Goal: Task Accomplishment & Management: Manage account settings

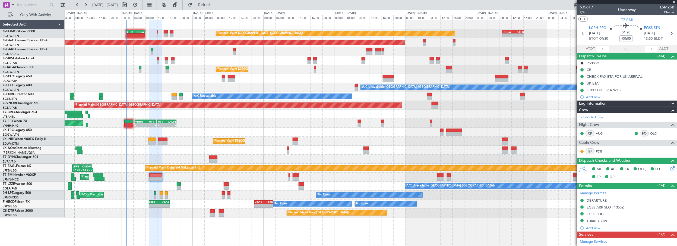
scroll to position [112, 0]
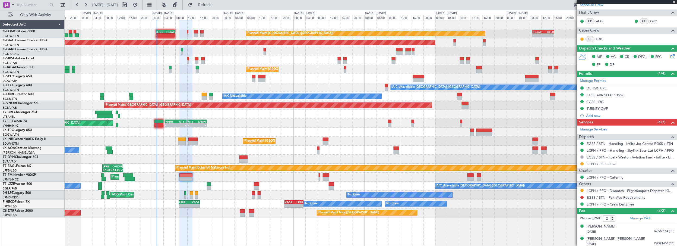
click at [221, 116] on div at bounding box center [371, 114] width 612 height 9
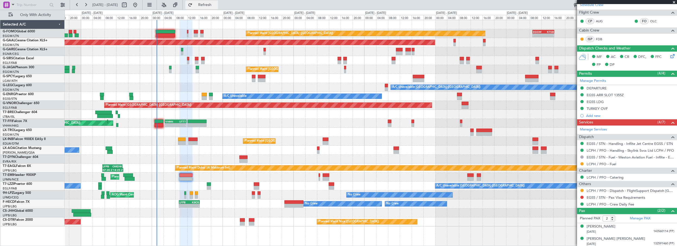
click at [218, 2] on button "Refresh" at bounding box center [201, 5] width 33 height 9
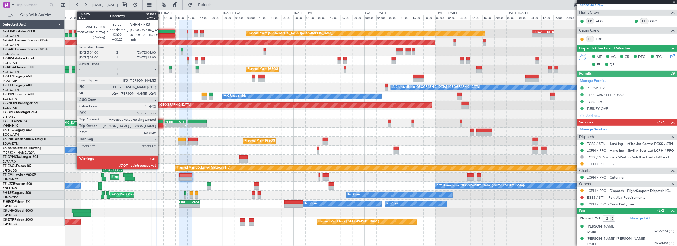
click at [161, 122] on div at bounding box center [158, 121] width 9 height 4
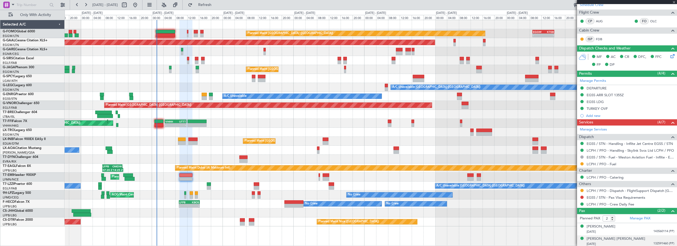
type input "+00:25"
type input "6"
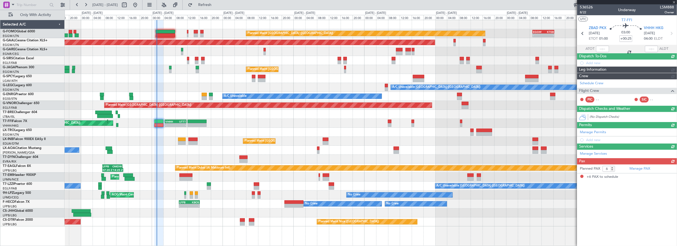
scroll to position [0, 0]
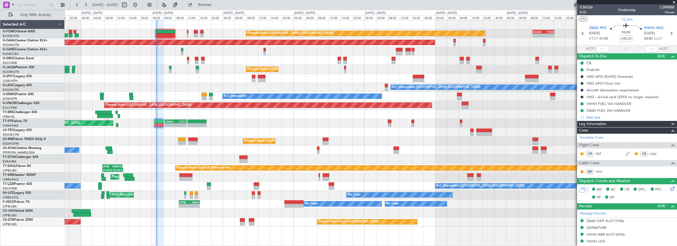
click at [229, 188] on div "A/C Unavailable [GEOGRAPHIC_DATA] ([GEOGRAPHIC_DATA]) A/C Unavailable [GEOGRAPH…" at bounding box center [371, 185] width 612 height 9
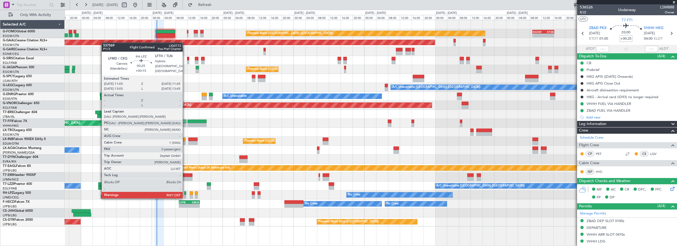
click at [186, 192] on div at bounding box center [185, 193] width 2 height 4
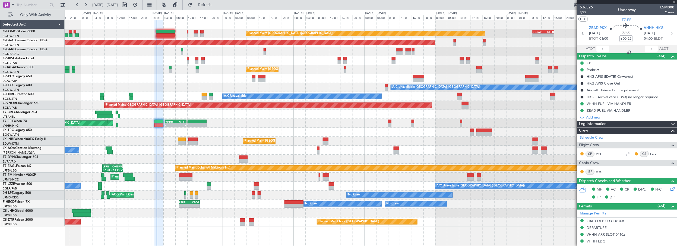
type input "+00:15"
type input "0"
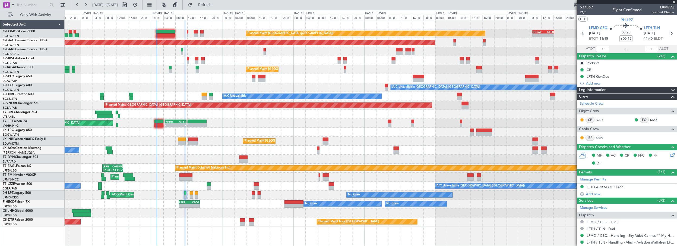
click at [675, 1] on span at bounding box center [673, 2] width 5 height 5
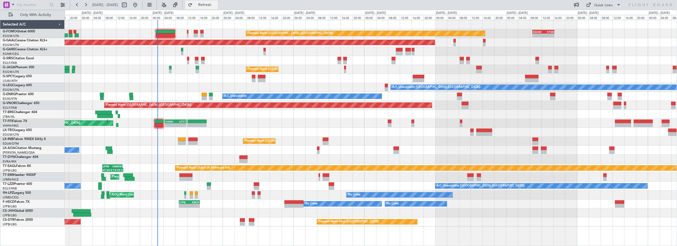
click at [216, 5] on span "Refresh" at bounding box center [204, 5] width 23 height 4
click at [216, 3] on span "Refresh" at bounding box center [204, 5] width 23 height 4
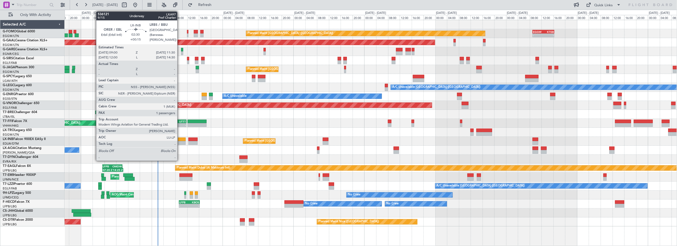
click at [180, 138] on div at bounding box center [182, 139] width 8 height 4
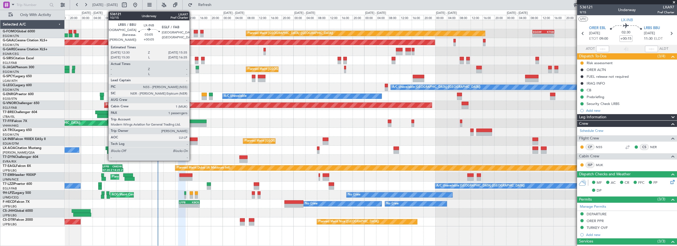
click at [192, 139] on div at bounding box center [192, 139] width 9 height 4
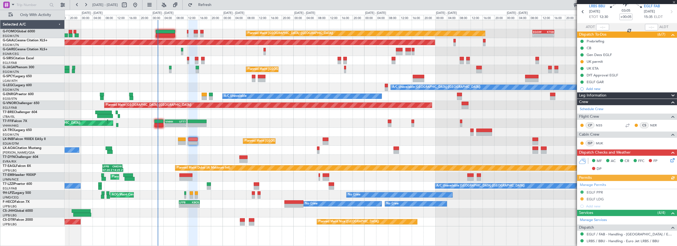
scroll to position [49, 0]
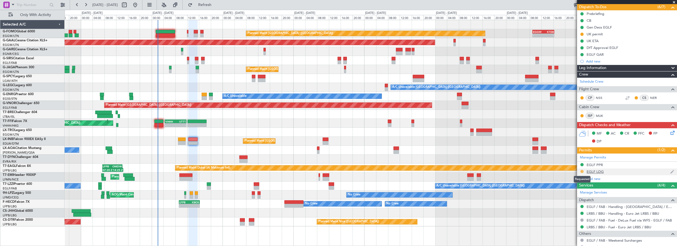
click at [581, 170] on button at bounding box center [581, 171] width 3 height 3
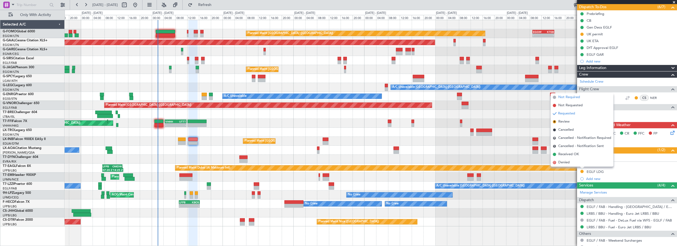
click at [573, 98] on span "Not Required" at bounding box center [569, 96] width 22 height 5
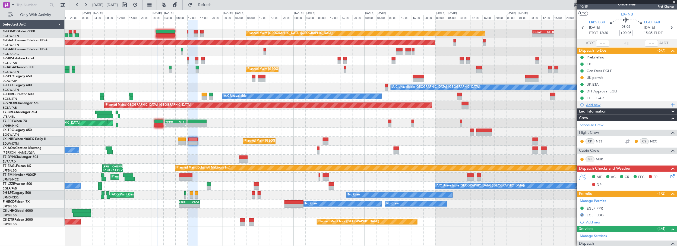
scroll to position [0, 0]
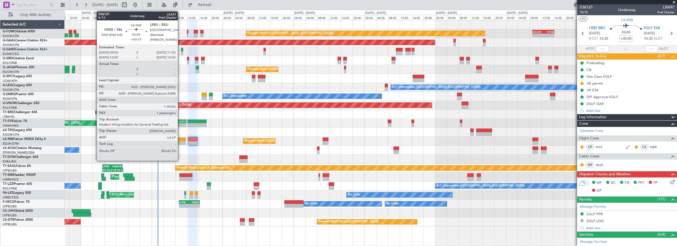
click at [180, 141] on div at bounding box center [182, 143] width 8 height 4
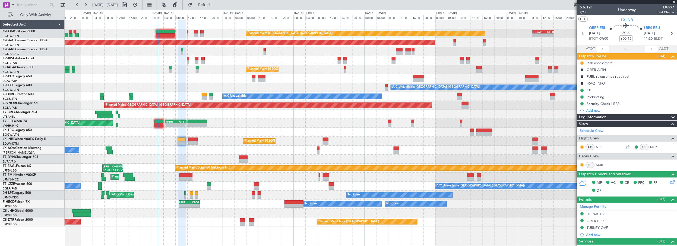
click at [603, 115] on span "Leg Information" at bounding box center [592, 117] width 27 height 6
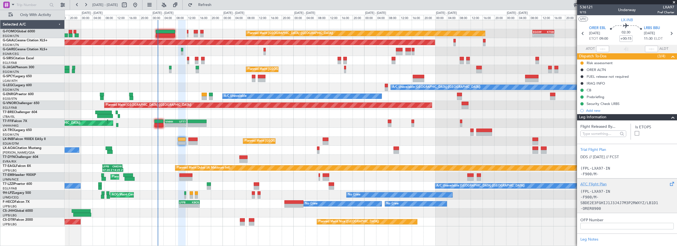
click at [595, 182] on div "ATC Flight Plan" at bounding box center [626, 184] width 93 height 6
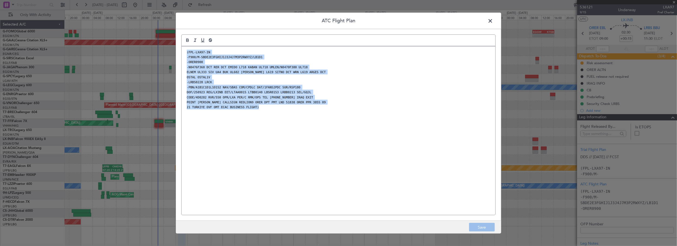
drag, startPoint x: 253, startPoint y: 108, endPoint x: 180, endPoint y: 46, distance: 95.9
click at [180, 46] on div "ATC Flight Plan (FPL-LXA97-IN -F900/M-SBDE2E3FGHIJ1J3J4J7M3P2RWXYZ/LB1D1 -ORER0…" at bounding box center [339, 122] width 326 height 221
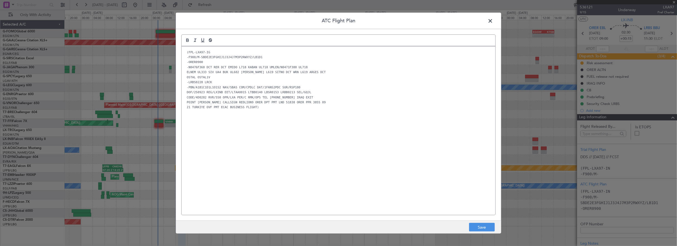
drag, startPoint x: 234, startPoint y: 129, endPoint x: 306, endPoint y: 138, distance: 71.9
click at [306, 138] on div "(FPL-LXA97-IG -F900/M-SBDE2E3FGHIJ1J3J4J7M3P2RWXYZ/LB1D1 -ORER0900 -N0476F360 D…" at bounding box center [338, 130] width 314 height 168
click at [485, 227] on button "Save" at bounding box center [482, 226] width 26 height 9
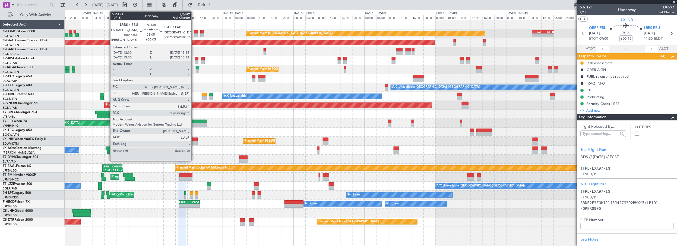
click at [194, 137] on div at bounding box center [192, 139] width 9 height 4
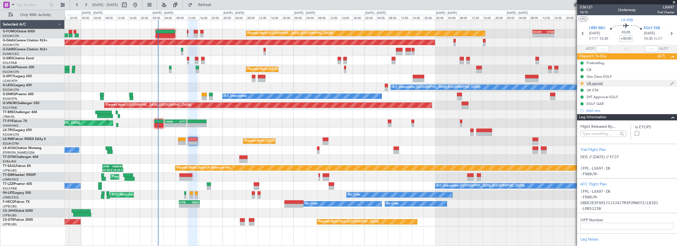
click at [582, 83] on button at bounding box center [581, 83] width 3 height 3
click at [579, 115] on span "Cancelled" at bounding box center [582, 114] width 15 height 5
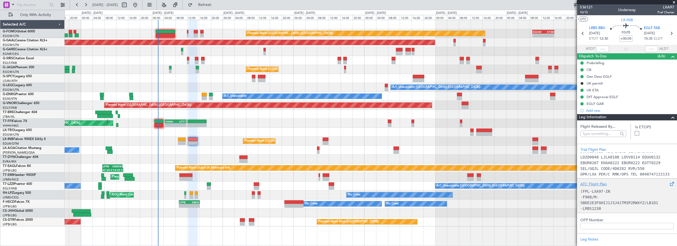
click at [586, 187] on div "(FPL-LXA97-IN -F900/M-SBDE2E3FGHIJ1J3J4J7M3P2RWXYZ/LB1D1 -LRBS1230 -N0462F400 P…" at bounding box center [626, 198] width 93 height 23
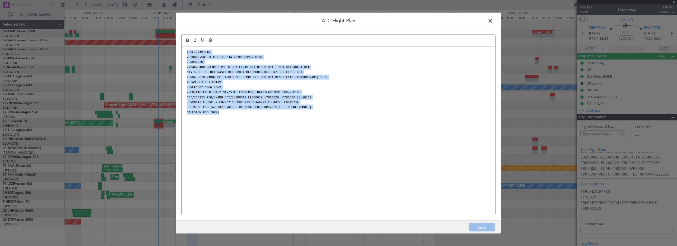
drag, startPoint x: 234, startPoint y: 117, endPoint x: 187, endPoint y: 49, distance: 82.5
click at [187, 49] on div "(FPL-LXA97-IN -F900/M-SBDE2E3FGHIJ1J3J4J7M3P2RWXYZ/LB1D1 -LRBS1230 -N0462F400 P…" at bounding box center [338, 130] width 314 height 168
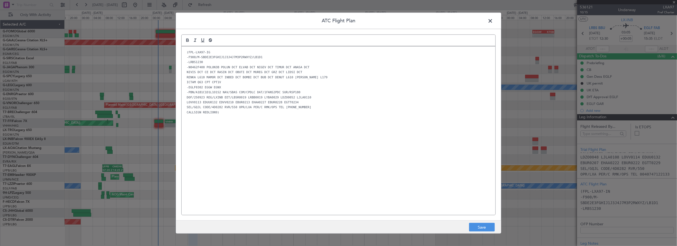
drag, startPoint x: 225, startPoint y: 124, endPoint x: 381, endPoint y: 184, distance: 167.0
click at [381, 184] on div "(FPL-LXA97-IG -F900/M-SBDE2E3FGHIJ1J3J4J7M3P2RWXYZ/LB1D1 -LRBS1230 -N0462F400 P…" at bounding box center [338, 130] width 314 height 168
click at [483, 226] on button "Save" at bounding box center [482, 226] width 26 height 9
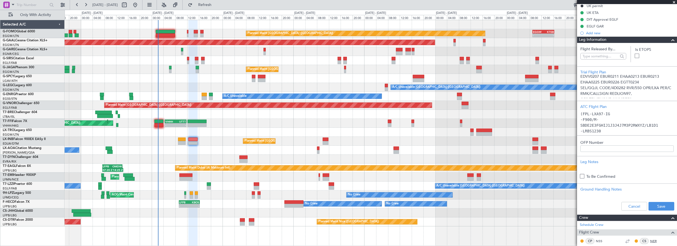
scroll to position [123, 0]
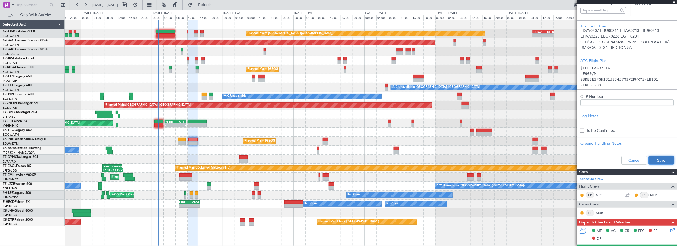
click at [660, 158] on button "Save" at bounding box center [661, 160] width 26 height 9
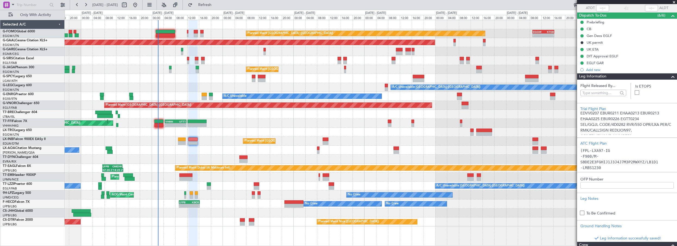
scroll to position [24, 0]
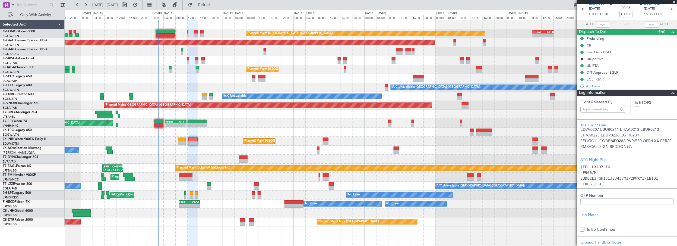
click at [670, 92] on span at bounding box center [672, 93] width 7 height 7
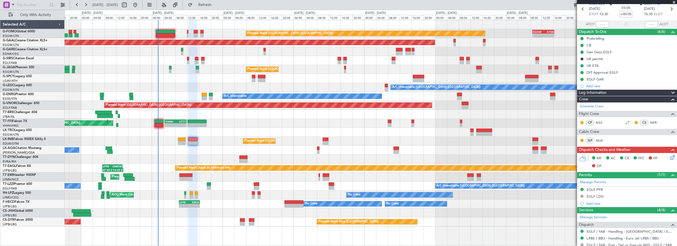
click at [669, 155] on icon at bounding box center [671, 156] width 4 height 4
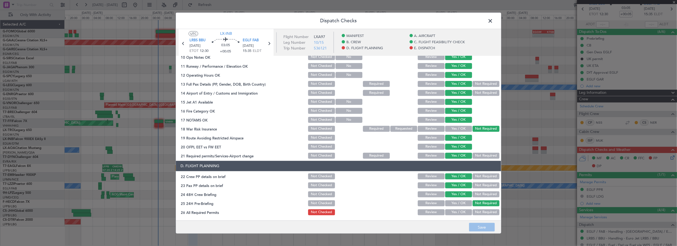
scroll to position [247, 0]
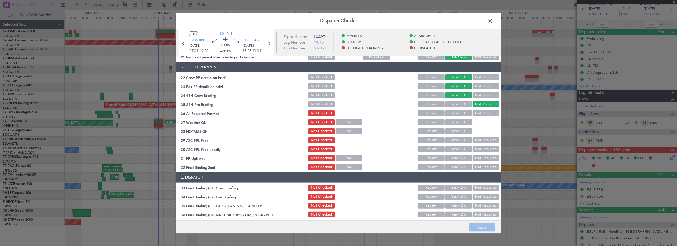
click at [455, 113] on button "Yes / OK" at bounding box center [458, 113] width 27 height 6
click at [454, 122] on button "Yes / OK" at bounding box center [458, 122] width 27 height 6
click at [452, 129] on button "Yes / OK" at bounding box center [458, 131] width 27 height 6
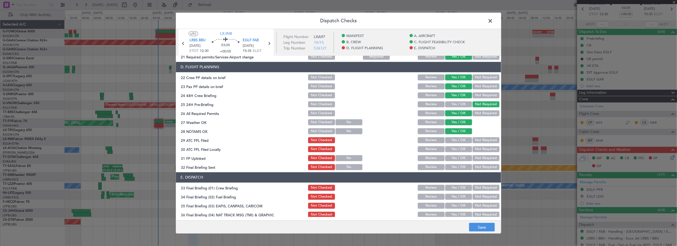
drag, startPoint x: 449, startPoint y: 139, endPoint x: 447, endPoint y: 149, distance: 10.3
click at [449, 139] on button "Yes / OK" at bounding box center [458, 140] width 27 height 6
click at [447, 149] on button "Yes / OK" at bounding box center [458, 149] width 27 height 6
click at [445, 157] on button "Yes / OK" at bounding box center [458, 158] width 27 height 6
click at [450, 167] on button "Yes / OK" at bounding box center [458, 167] width 27 height 6
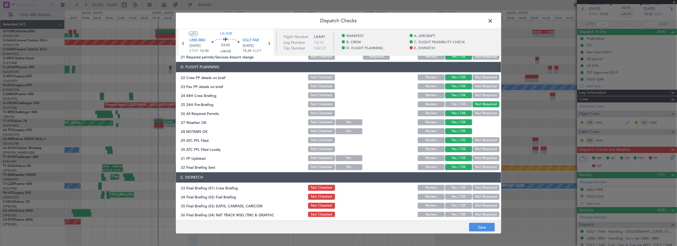
click at [485, 148] on button "Not Required" at bounding box center [485, 149] width 27 height 6
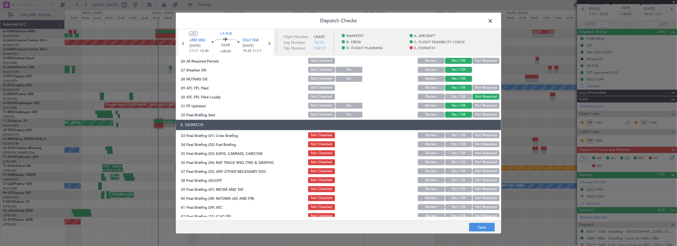
scroll to position [320, 0]
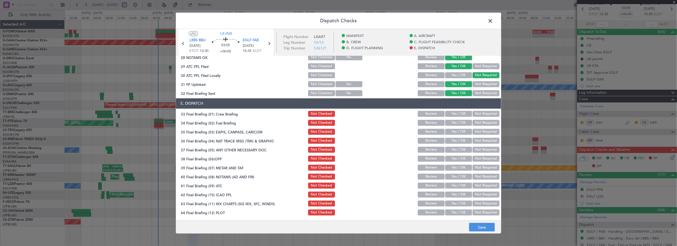
click at [450, 113] on button "Yes / OK" at bounding box center [458, 114] width 27 height 6
click at [450, 123] on button "Yes / OK" at bounding box center [458, 123] width 27 height 6
click at [476, 133] on button "Not Required" at bounding box center [485, 132] width 27 height 6
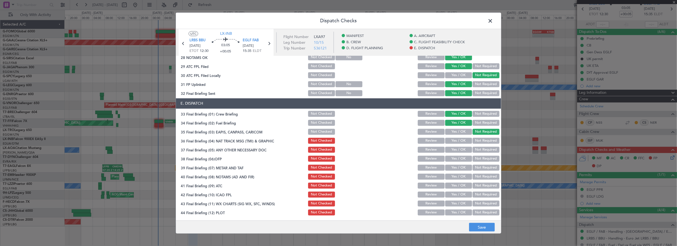
drag, startPoint x: 474, startPoint y: 140, endPoint x: 470, endPoint y: 148, distance: 9.3
click at [474, 141] on button "Not Required" at bounding box center [485, 141] width 27 height 6
drag, startPoint x: 470, startPoint y: 148, endPoint x: 472, endPoint y: 156, distance: 8.6
click at [472, 148] on button "Not Required" at bounding box center [485, 149] width 27 height 6
click at [462, 157] on button "Yes / OK" at bounding box center [458, 158] width 27 height 6
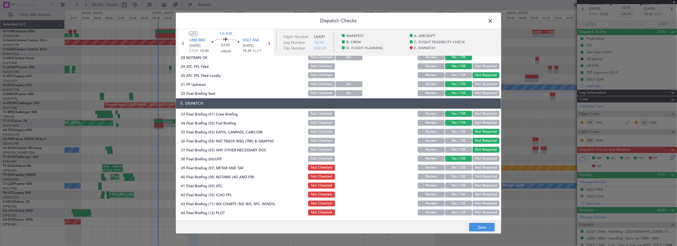
click at [461, 164] on button "Yes / OK" at bounding box center [458, 167] width 27 height 6
click at [455, 176] on button "Yes / OK" at bounding box center [458, 176] width 27 height 6
click at [455, 184] on button "Yes / OK" at bounding box center [458, 185] width 27 height 6
click at [451, 196] on button "Yes / OK" at bounding box center [458, 194] width 27 height 6
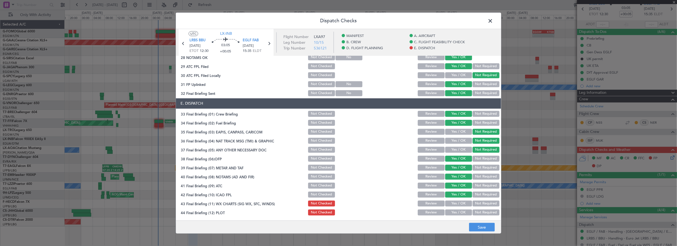
click at [452, 205] on button "Yes / OK" at bounding box center [458, 203] width 27 height 6
click at [451, 213] on button "Yes / OK" at bounding box center [458, 212] width 27 height 6
click at [483, 229] on button "Save" at bounding box center [482, 226] width 26 height 9
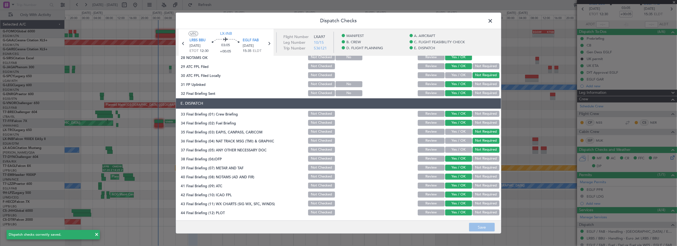
click at [493, 22] on span at bounding box center [493, 22] width 0 height 11
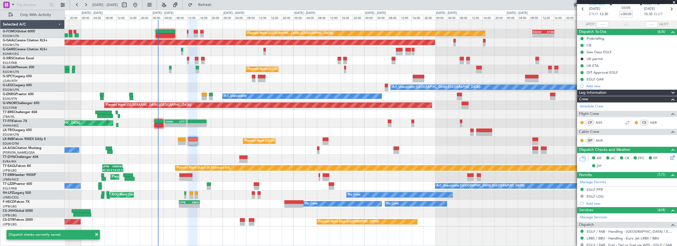
click at [195, 214] on div "13:57 Z 20:43 Z LFPB 13:45 Z CYBG 20:25 Z" at bounding box center [371, 212] width 612 height 9
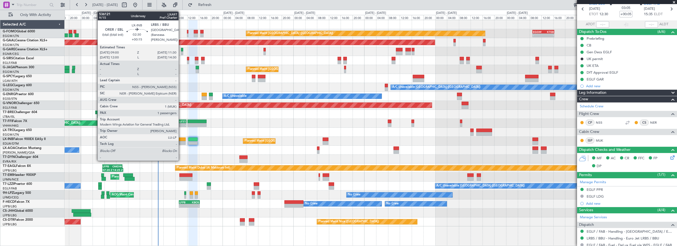
click at [181, 139] on div at bounding box center [182, 139] width 8 height 4
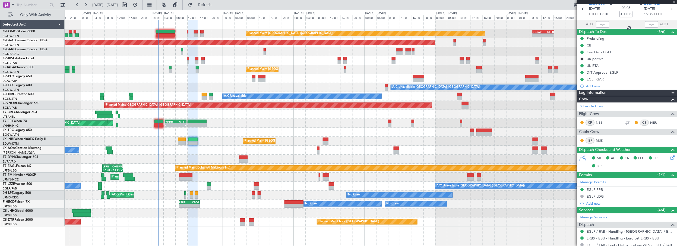
type input "+00:15"
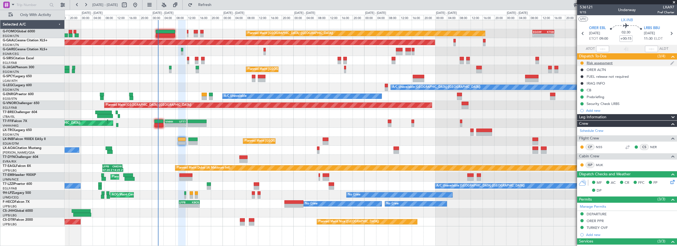
click at [596, 64] on div "Risk assessment" at bounding box center [599, 62] width 26 height 5
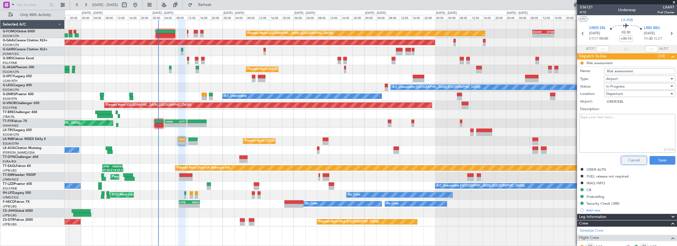
click at [630, 158] on button "Cancel" at bounding box center [634, 160] width 26 height 9
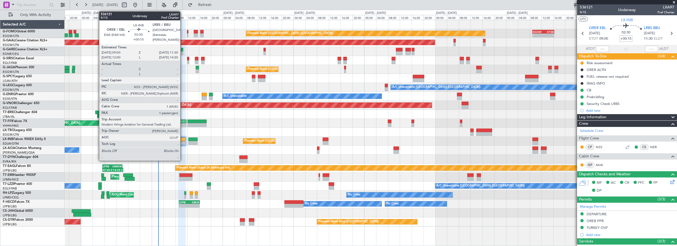
click at [183, 140] on div at bounding box center [182, 139] width 8 height 4
click at [182, 139] on div at bounding box center [182, 139] width 8 height 4
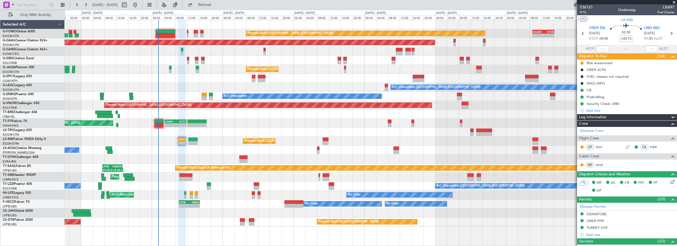
click at [622, 116] on div "Leg Information" at bounding box center [627, 117] width 100 height 6
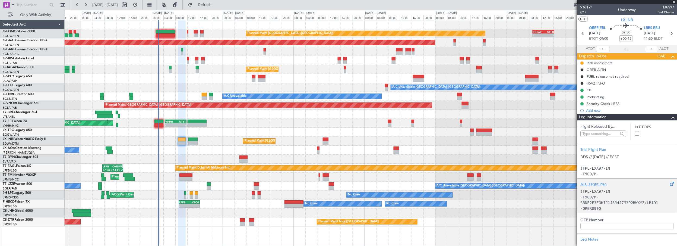
click at [594, 181] on div "ATC Flight Plan" at bounding box center [626, 184] width 93 height 6
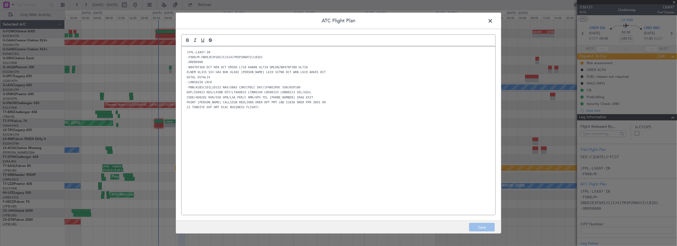
drag, startPoint x: 491, startPoint y: 21, endPoint x: 637, endPoint y: 14, distance: 146.7
click at [493, 21] on span at bounding box center [493, 22] width 0 height 11
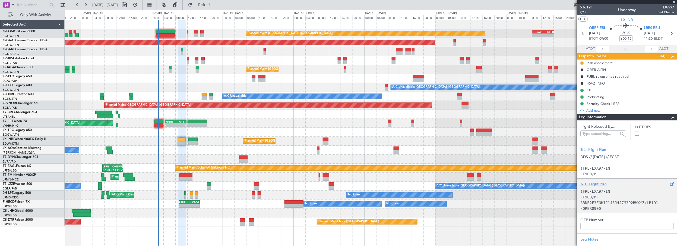
click at [591, 182] on div "ATC Flight Plan" at bounding box center [626, 184] width 93 height 6
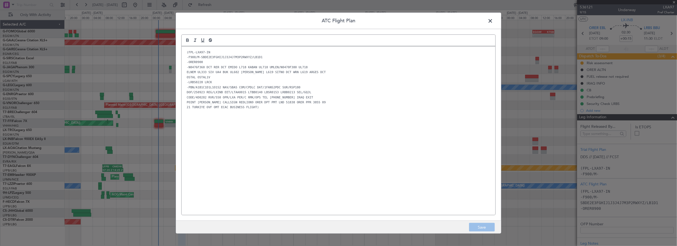
drag, startPoint x: 237, startPoint y: 122, endPoint x: 257, endPoint y: 117, distance: 19.9
click at [237, 122] on div "(FPL-LXA97-IN -F900/M-SBDE2E3FGHIJ1J3J4J7M3P2RWXYZ/LB1D1 -ORER0900 -N0476F360 D…" at bounding box center [338, 130] width 314 height 168
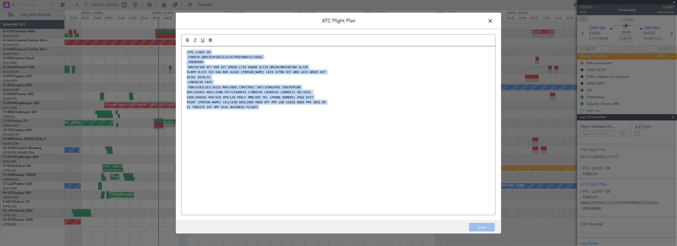
drag, startPoint x: 266, startPoint y: 109, endPoint x: 183, endPoint y: 47, distance: 103.8
click at [183, 47] on div "(FPL-LXA97-IN -F900/M-SBDE2E3FGHIJ1J3J4J7M3P2RWXYZ/LB1D1 -ORER0900 -N0476F360 D…" at bounding box center [338, 130] width 314 height 168
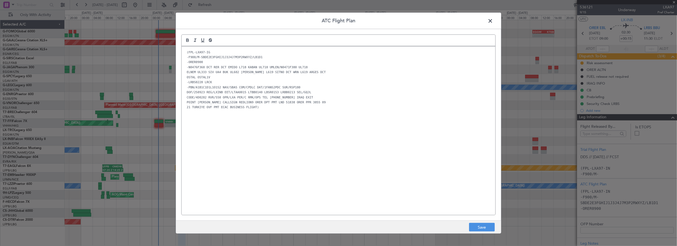
click at [278, 171] on div "(FPL-LXA97-IG -F900/M-SBDE2E3FGHIJ1J3J4J7M3P2RWXYZ/LB1D1 -ORER0900 -N0476F360 D…" at bounding box center [338, 130] width 314 height 168
drag, startPoint x: 484, startPoint y: 225, endPoint x: 494, endPoint y: 221, distance: 11.1
click at [486, 224] on button "Save" at bounding box center [482, 226] width 26 height 9
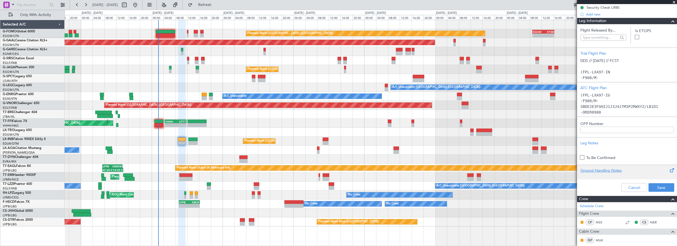
scroll to position [123, 0]
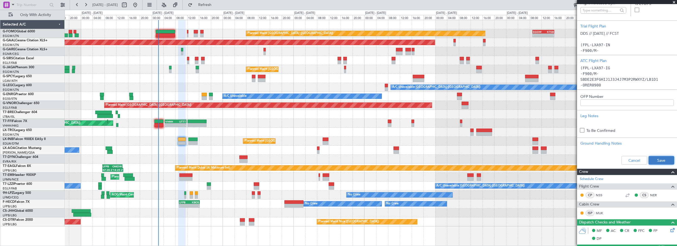
click at [653, 160] on button "Save" at bounding box center [661, 160] width 26 height 9
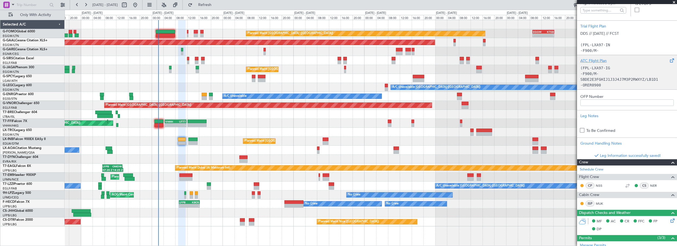
scroll to position [49, 0]
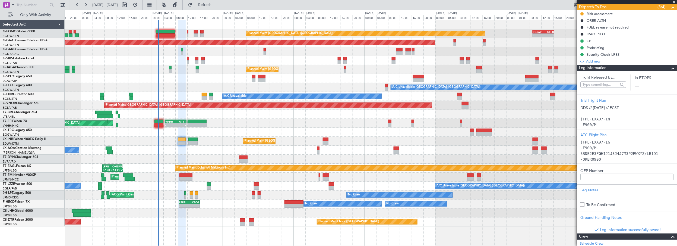
click at [669, 70] on span at bounding box center [672, 68] width 7 height 7
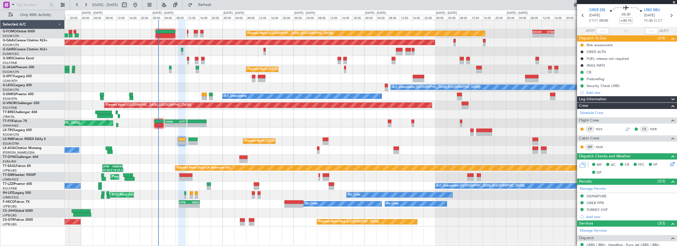
scroll to position [0, 0]
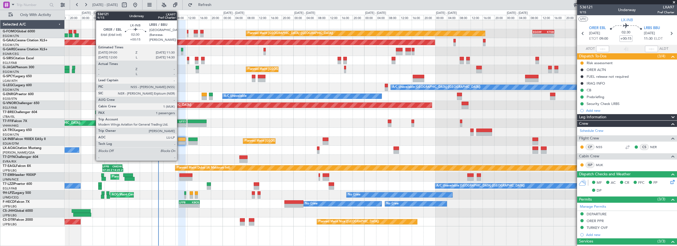
click at [181, 138] on div at bounding box center [182, 139] width 8 height 4
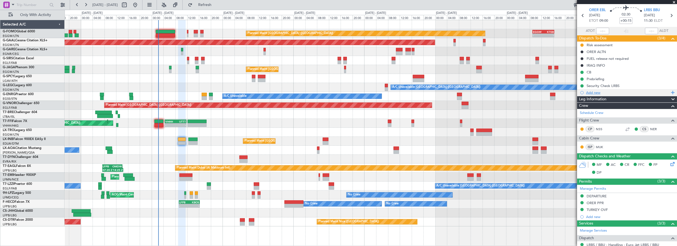
scroll to position [24, 0]
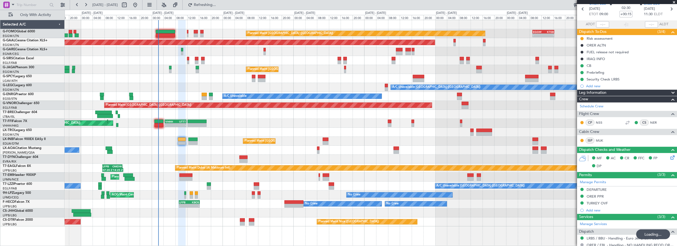
click at [231, 136] on div "Planned Maint [GEOGRAPHIC_DATA] ([GEOGRAPHIC_DATA])" at bounding box center [371, 140] width 612 height 9
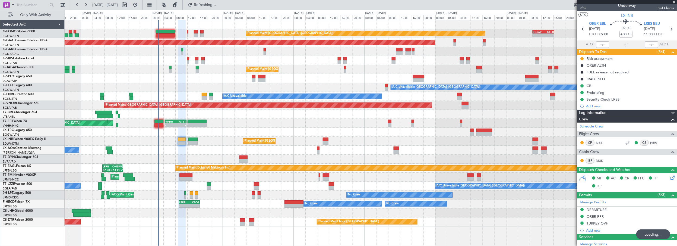
scroll to position [0, 0]
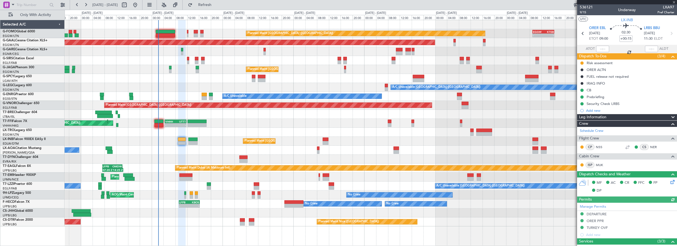
click at [674, 1] on div at bounding box center [627, 2] width 100 height 4
click at [304, 118] on div at bounding box center [371, 114] width 612 height 9
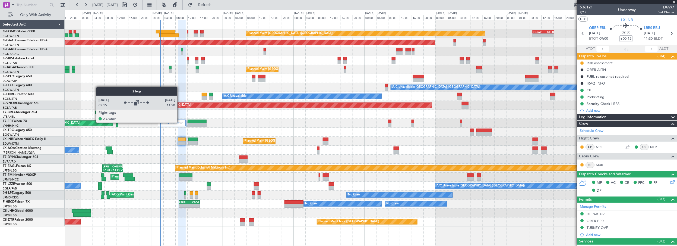
click at [180, 122] on img at bounding box center [180, 123] width 3 height 2
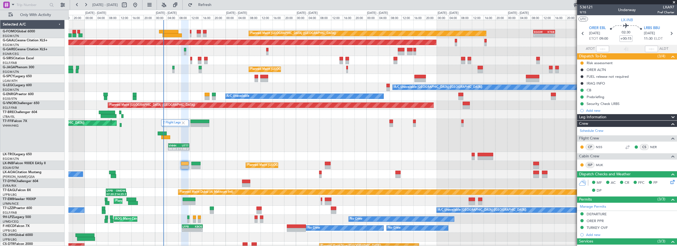
click at [260, 119] on div "2 Flight Legs Planned Maint Tianjin ([GEOGRAPHIC_DATA]) VHHH 04:30 Z UTTT 11:50…" at bounding box center [372, 135] width 608 height 33
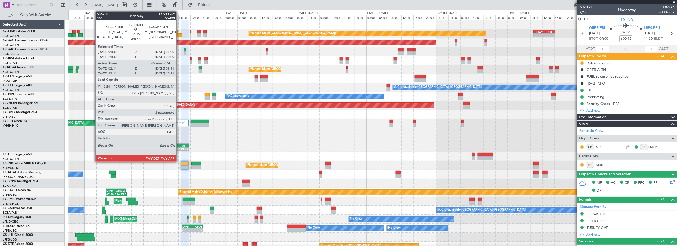
click at [179, 35] on div at bounding box center [171, 35] width 19 height 4
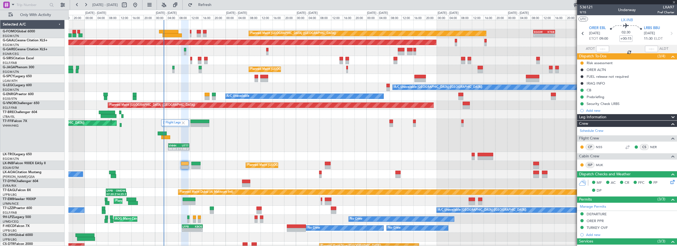
type input "-00:10"
type input "02:41"
type input "2"
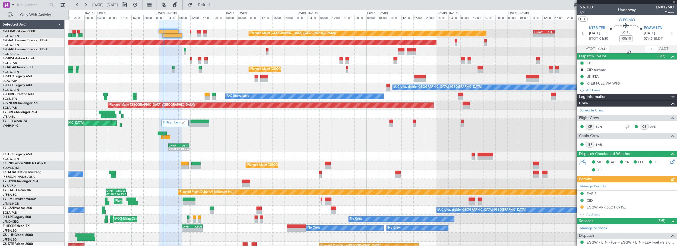
scroll to position [112, 0]
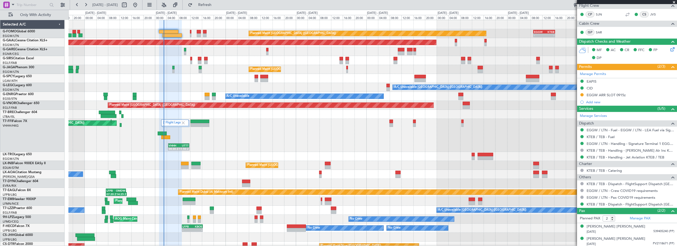
click at [209, 92] on div "A/C Unavailable AOG Maint [GEOGRAPHIC_DATA] ([GEOGRAPHIC_DATA])" at bounding box center [372, 96] width 608 height 9
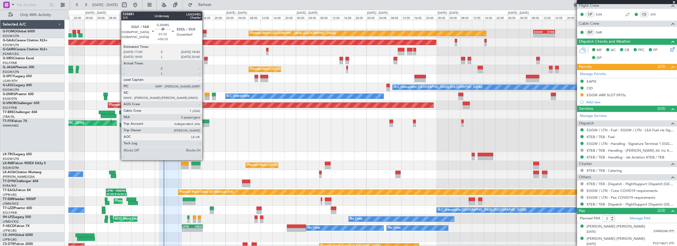
click at [205, 94] on div at bounding box center [207, 95] width 5 height 4
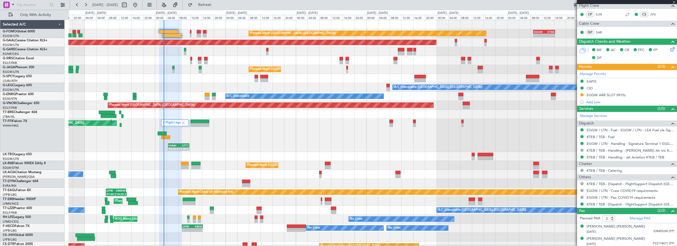
type input "+00:10"
type input "5"
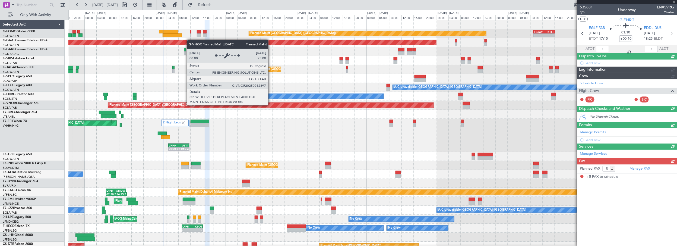
scroll to position [0, 0]
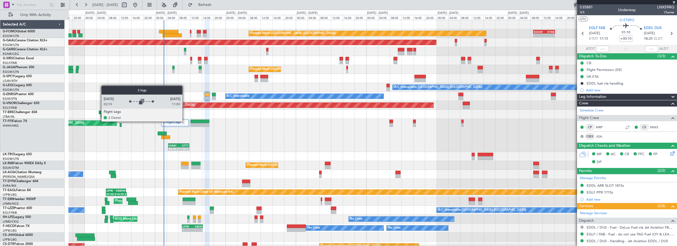
click at [185, 121] on img at bounding box center [183, 122] width 5 height 5
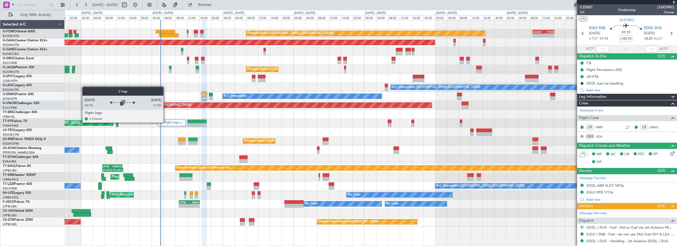
click at [166, 122] on label "2 Flight Legs" at bounding box center [170, 122] width 18 height 5
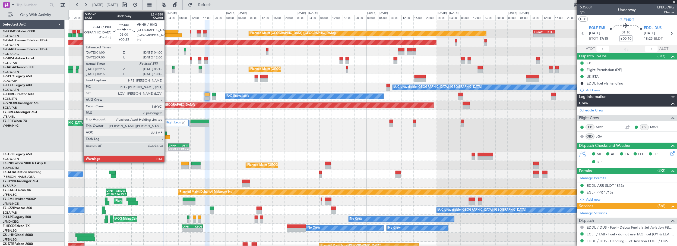
click at [167, 136] on div at bounding box center [165, 137] width 9 height 4
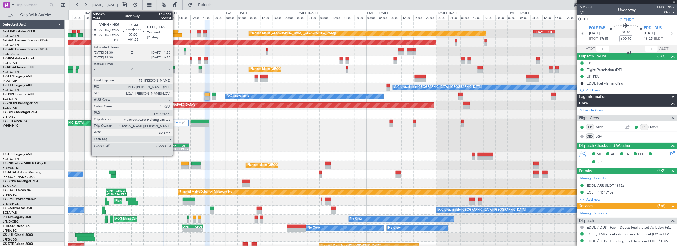
type input "+00:25"
type input "02:15"
type input "6"
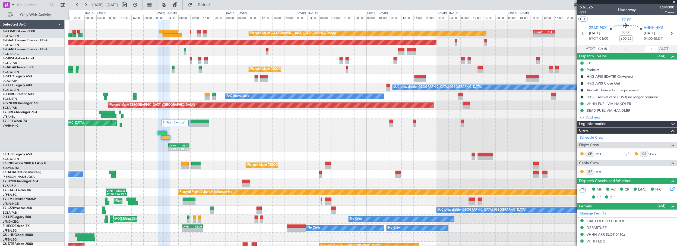
click at [268, 130] on div "2 Flight Legs Planned Maint Tianjin (Binhai) VHHH 04:30 Z UTTT 11:50 Z" at bounding box center [372, 135] width 608 height 33
click at [237, 136] on div "2 Flight Legs Planned Maint Tianjin (Binhai) VHHH 04:30 Z UTTT 11:50 Z" at bounding box center [372, 135] width 608 height 33
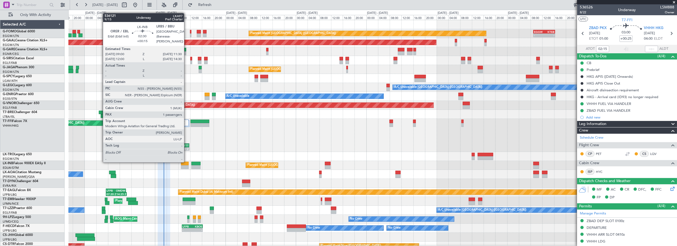
click at [186, 162] on div at bounding box center [185, 163] width 8 height 4
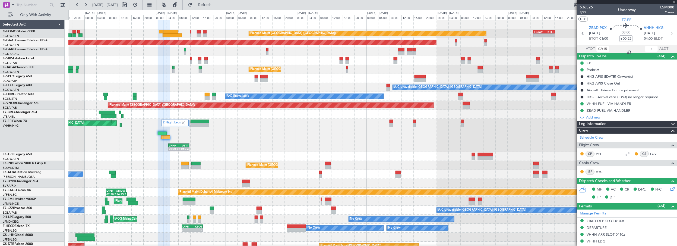
type input "+00:15"
type input "1"
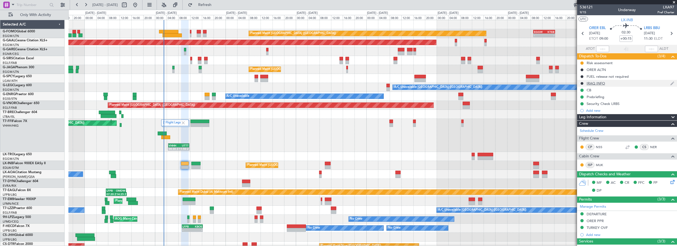
scroll to position [93, 0]
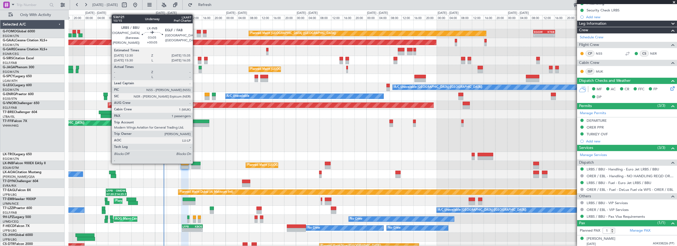
click at [195, 163] on div at bounding box center [195, 163] width 9 height 4
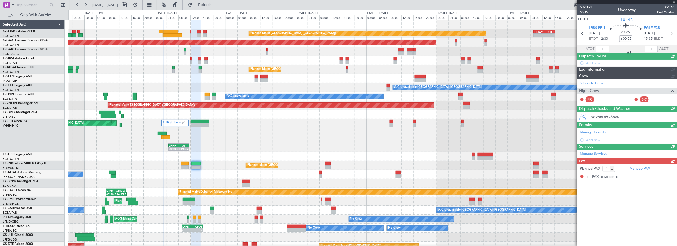
scroll to position [0, 0]
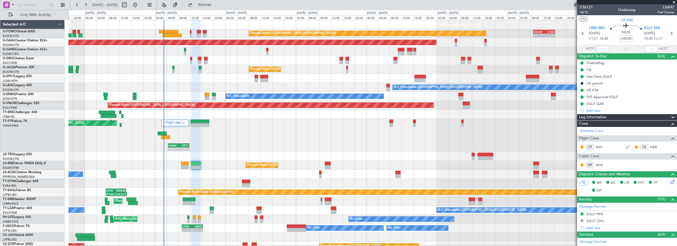
click at [205, 180] on div at bounding box center [372, 183] width 608 height 9
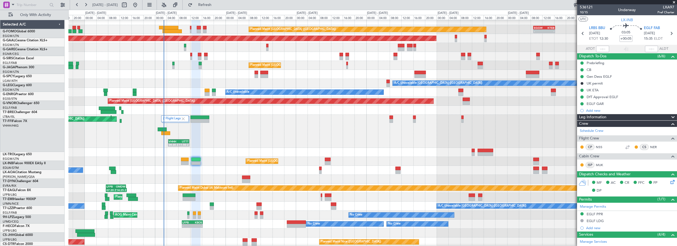
scroll to position [4, 0]
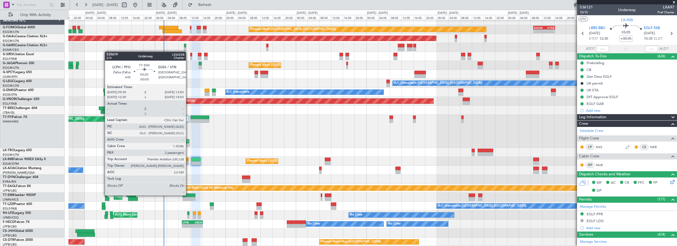
click at [188, 195] on div at bounding box center [189, 195] width 13 height 4
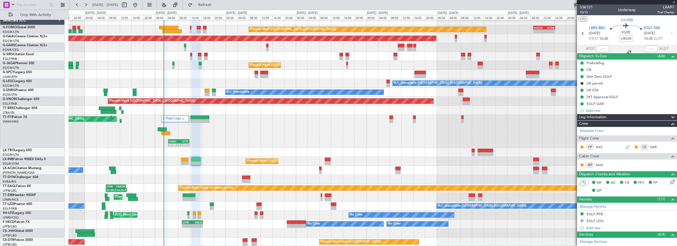
type input "-00:05"
type input "2"
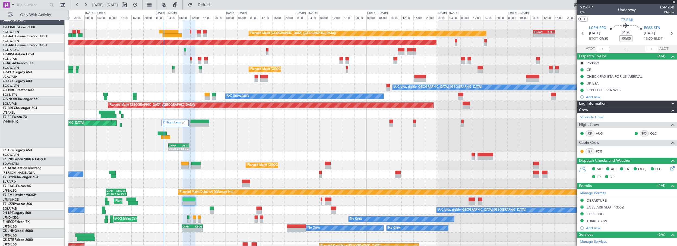
scroll to position [0, 0]
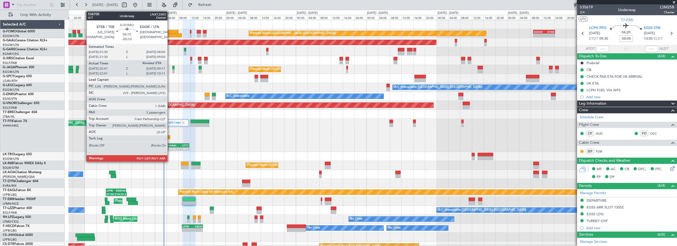
click at [170, 30] on div at bounding box center [168, 32] width 19 height 4
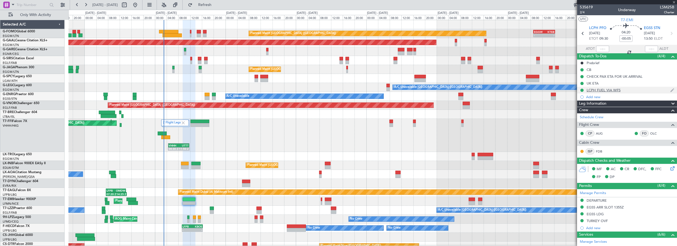
type input "-00:10"
type input "02:41"
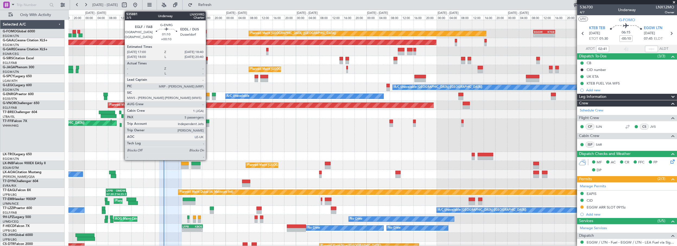
click at [208, 94] on div at bounding box center [207, 95] width 5 height 4
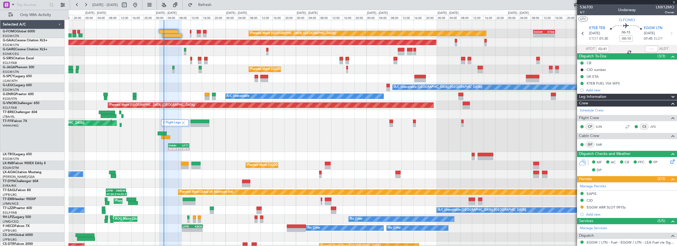
type input "+00:10"
type input "5"
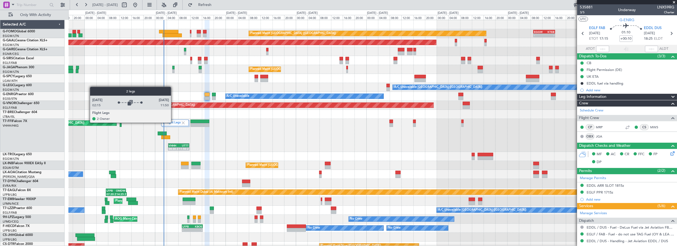
click at [174, 122] on label "2 Flight Legs" at bounding box center [172, 122] width 18 height 5
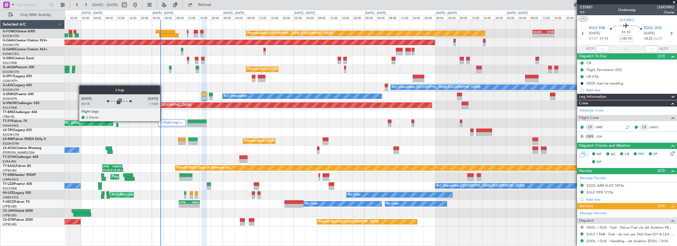
click at [163, 121] on label "2 Flight Legs" at bounding box center [170, 122] width 18 height 5
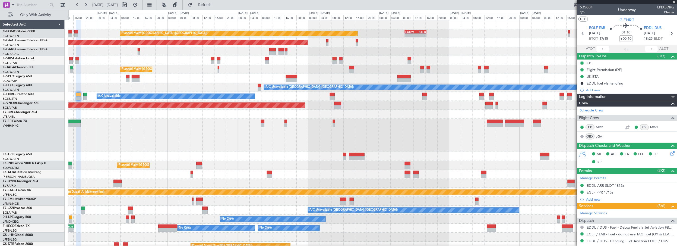
click at [311, 144] on div "2 Flight Legs VHHH 04:30 Z UTTT 11:50 Z - - RJBB 16:00 Z UTTT 00:00 Z Planned M…" at bounding box center [372, 135] width 608 height 33
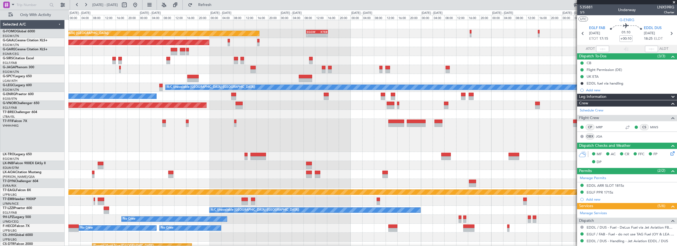
click at [391, 139] on div "- - RJBB 16:00 Z UTTT 00:00 Z 2 Flight Legs VHHH 04:30 Z UTTT 11:50 Z - - LTBA …" at bounding box center [372, 135] width 608 height 33
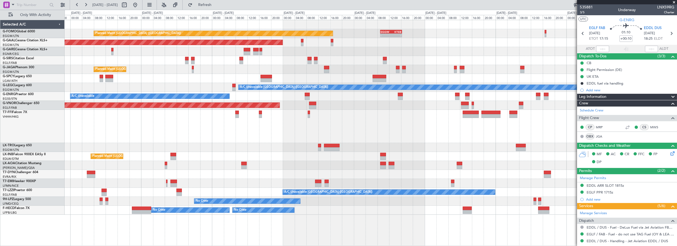
click at [388, 129] on div "2 Flight Legs VHHH 04:30 Z UTTT 11:50 Z - - RJBB 16:00 Z UTTT 00:00 Z Planned M…" at bounding box center [371, 126] width 612 height 33
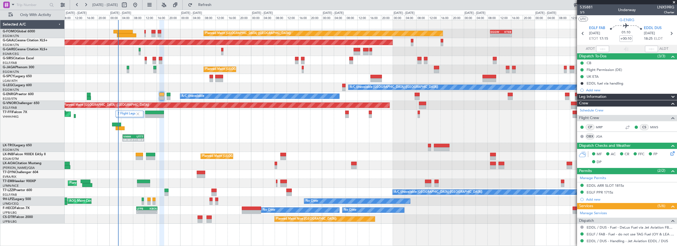
click at [332, 134] on div "2 Flight Legs VHHH 04:30 Z UTTT 11:50 Z Planned Maint Tianjin (Binhai) - - RJBB…" at bounding box center [371, 126] width 612 height 33
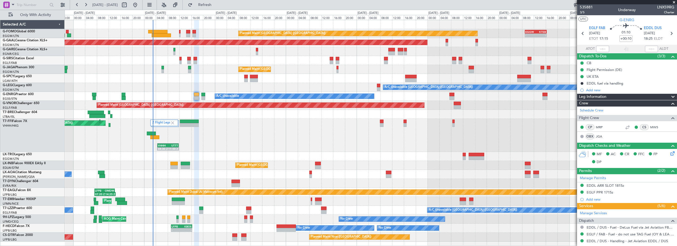
click at [228, 142] on div "2 Flight Legs VHHH 04:30 Z UTTT 11:50 Z Planned Maint Tianjin (Binhai) - - RJBB…" at bounding box center [371, 135] width 612 height 33
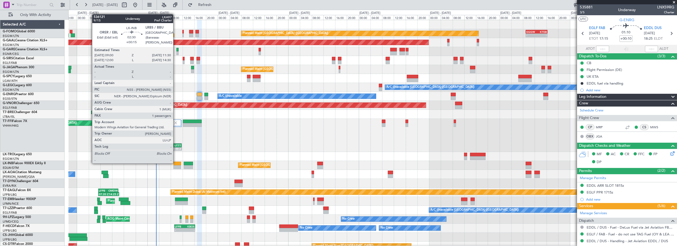
click at [176, 162] on div at bounding box center [177, 163] width 8 height 4
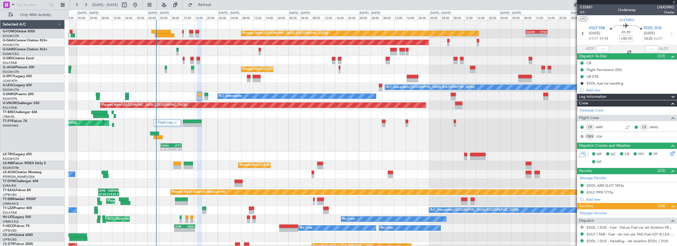
type input "+00:15"
type input "1"
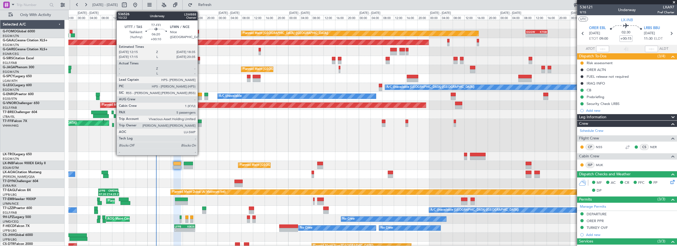
scroll to position [4, 0]
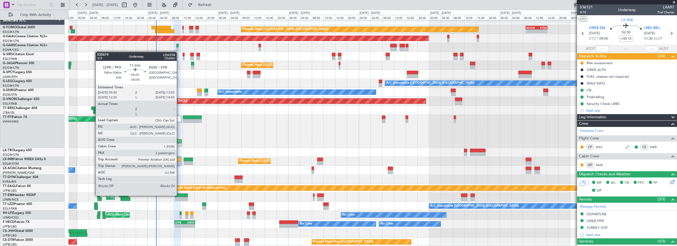
click at [179, 195] on div at bounding box center [181, 195] width 13 height 4
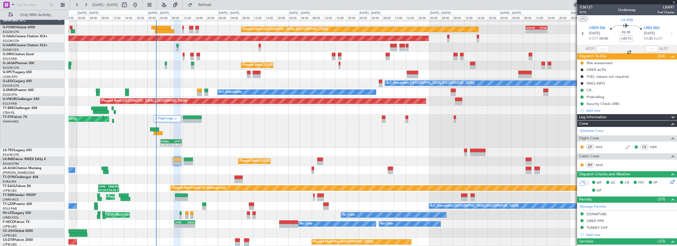
type input "-00:05"
type input "2"
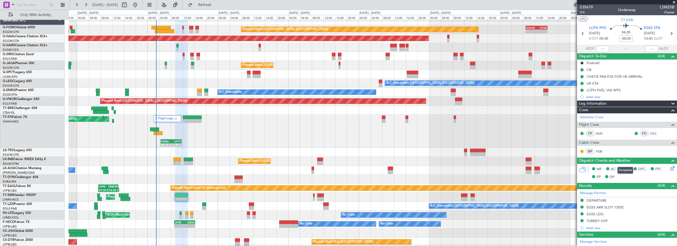
scroll to position [0, 0]
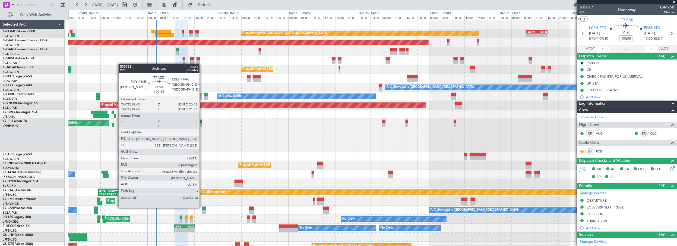
click at [202, 207] on div at bounding box center [204, 208] width 4 height 4
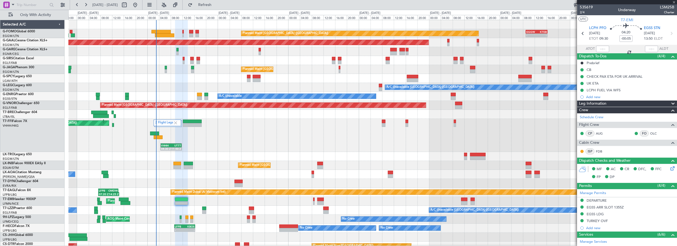
type input "+00:15"
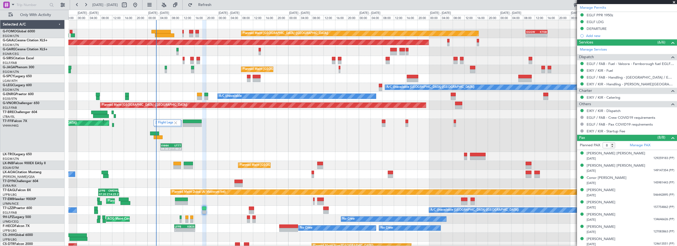
scroll to position [179, 0]
click at [221, 220] on div "No Crew AOG Maint Cannes (Mandelieu)" at bounding box center [372, 218] width 608 height 9
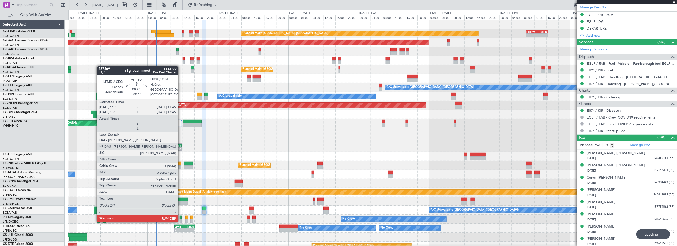
click at [181, 215] on div at bounding box center [181, 217] width 2 height 4
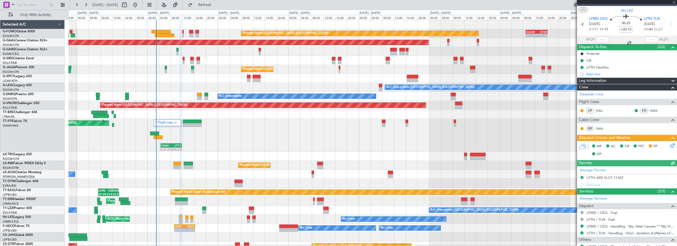
scroll to position [27, 0]
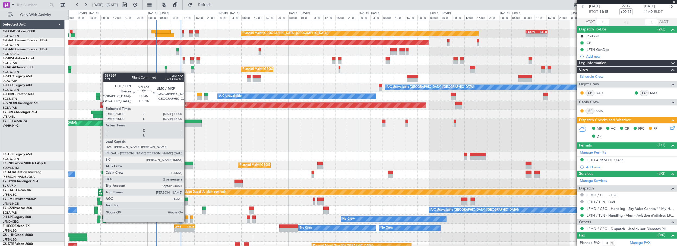
click at [187, 216] on div at bounding box center [186, 217] width 3 height 4
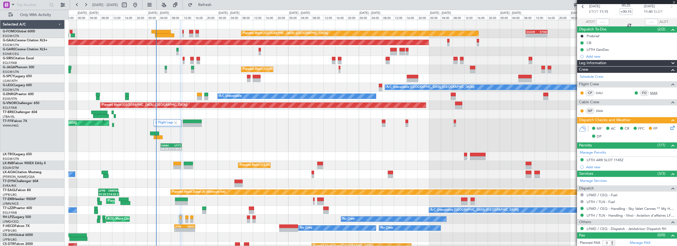
type input "2"
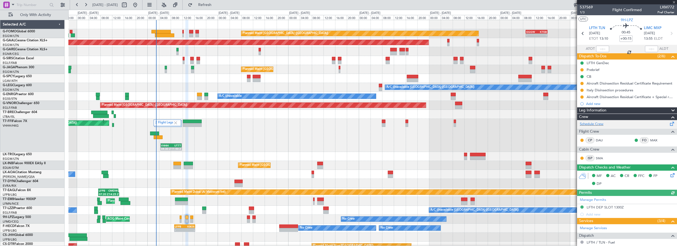
scroll to position [78, 0]
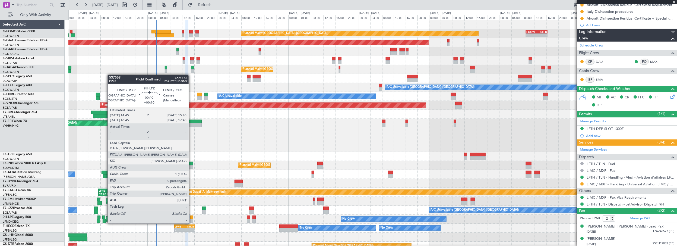
click at [191, 218] on div at bounding box center [191, 217] width 3 height 4
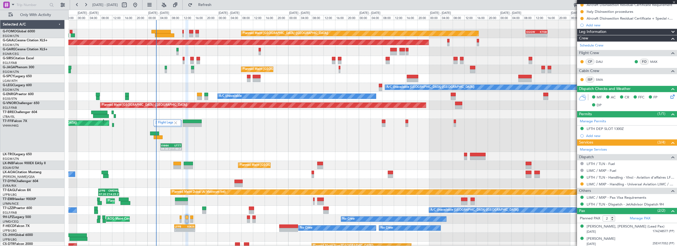
type input "+00:10"
type input "0"
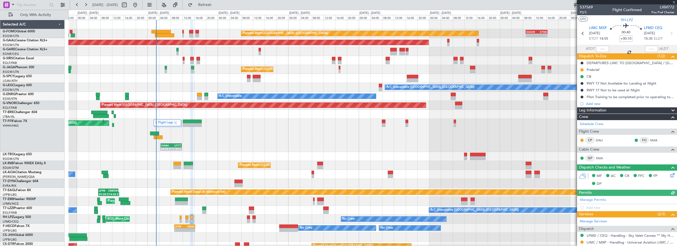
scroll to position [40, 0]
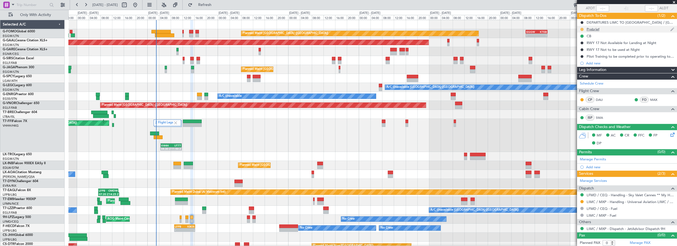
click at [582, 28] on button at bounding box center [581, 29] width 3 height 3
drag, startPoint x: 581, startPoint y: 60, endPoint x: 412, endPoint y: 113, distance: 177.2
click at [581, 60] on span "Cancelled" at bounding box center [582, 60] width 15 height 5
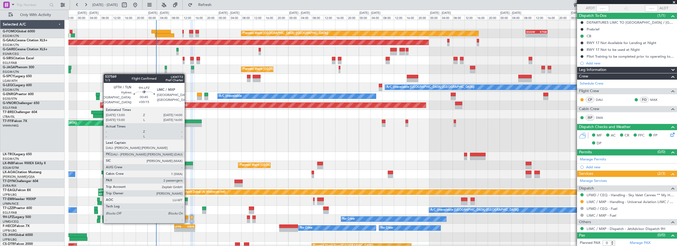
click at [187, 217] on div at bounding box center [186, 217] width 3 height 4
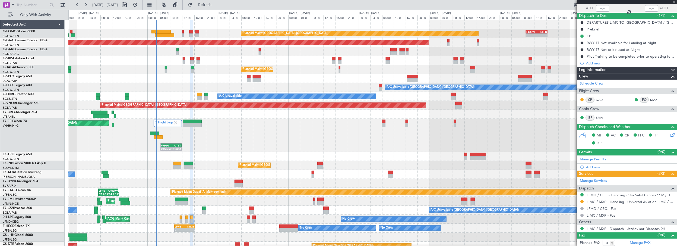
type input "+00:15"
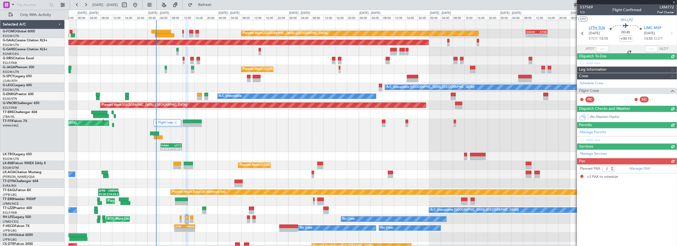
scroll to position [0, 0]
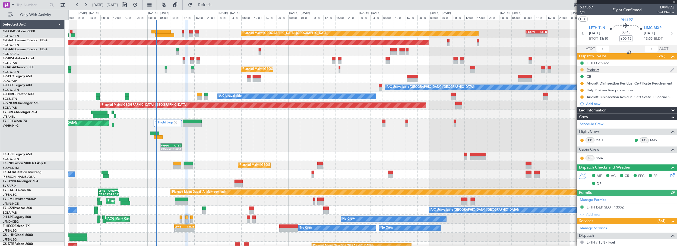
click at [582, 69] on button at bounding box center [581, 69] width 3 height 3
click at [583, 101] on span "Cancelled" at bounding box center [582, 101] width 15 height 5
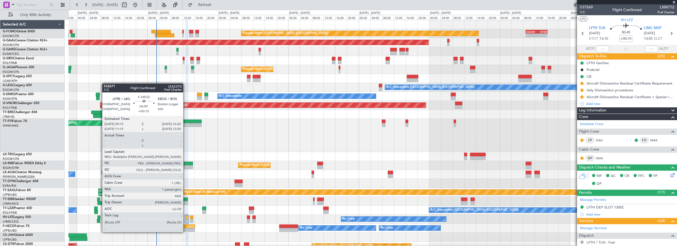
click at [186, 226] on div "KBOS" at bounding box center [189, 225] width 10 height 3
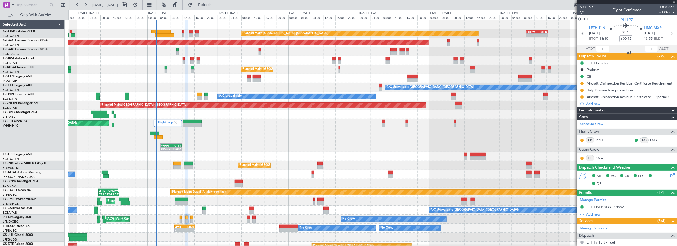
type input "1"
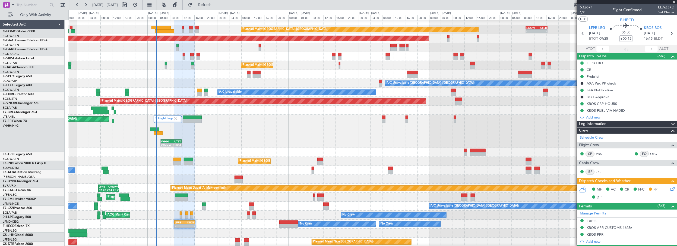
scroll to position [4, 0]
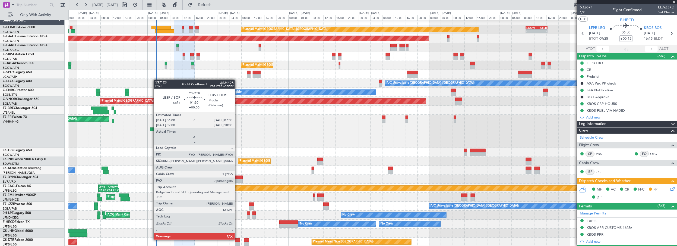
click at [237, 239] on div at bounding box center [237, 240] width 5 height 4
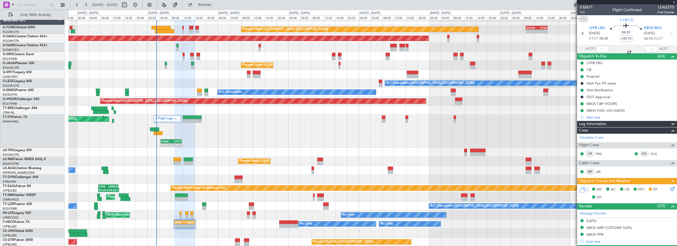
type input "0"
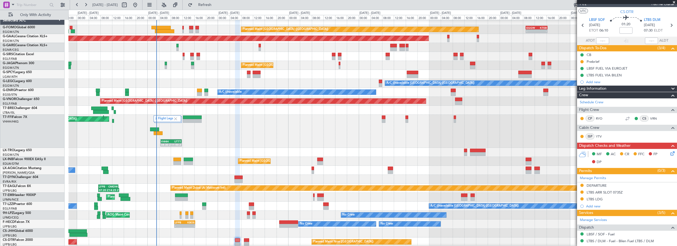
scroll to position [0, 0]
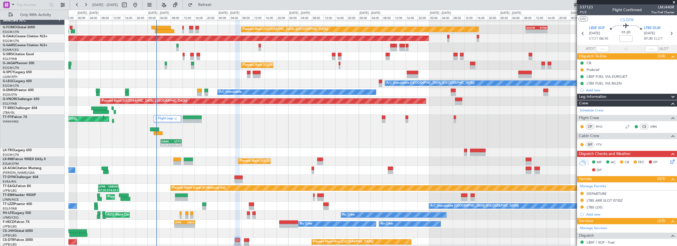
click at [253, 238] on div "Planned Maint Nice (Côte d'Azur Airport) AOG Maint Sofia" at bounding box center [372, 241] width 608 height 9
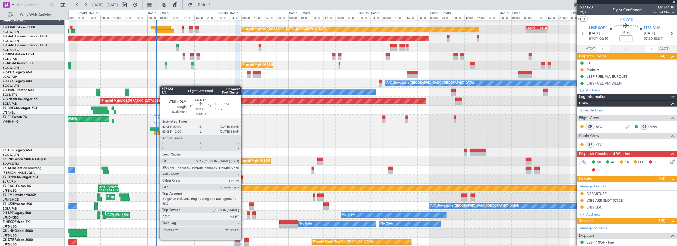
click at [246, 237] on div "Planned Maint Nice (Côte d'Azur Airport) AOG Maint Sofia" at bounding box center [372, 241] width 608 height 9
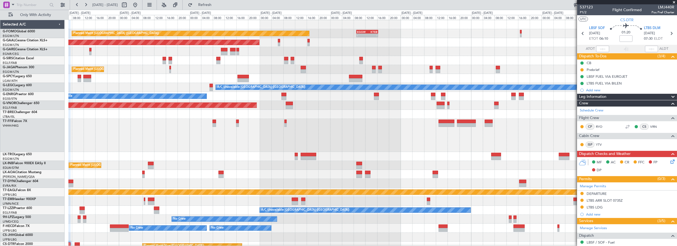
click at [261, 185] on div "Planned Maint London (Luton) - - EGGW 09:00 Z KTEB 16:20 Z Planned Maint Dussel…" at bounding box center [372, 135] width 608 height 230
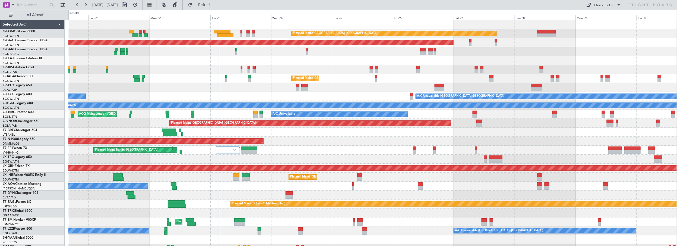
click at [236, 85] on div at bounding box center [372, 87] width 608 height 9
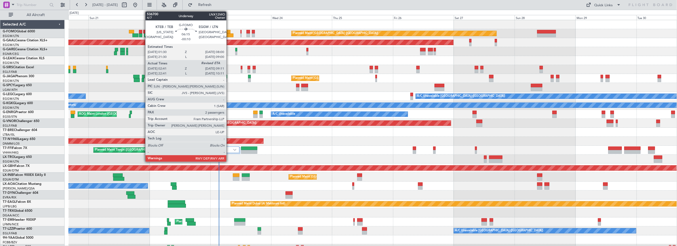
click at [227, 30] on div at bounding box center [222, 32] width 17 height 4
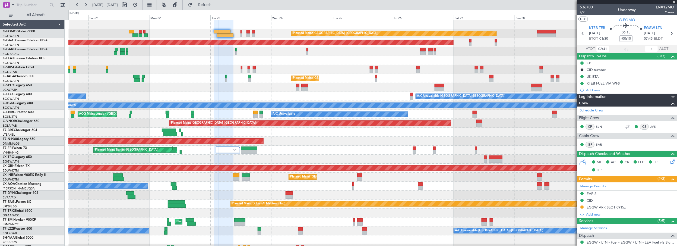
click at [601, 96] on span "Leg Information" at bounding box center [592, 97] width 27 height 6
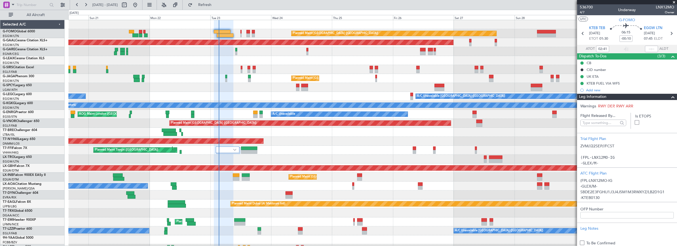
click at [622, 97] on div "Leg Information" at bounding box center [627, 97] width 100 height 6
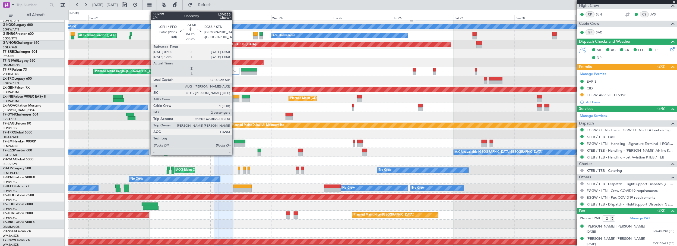
scroll to position [78, 0]
